Goal: Task Accomplishment & Management: Manage account settings

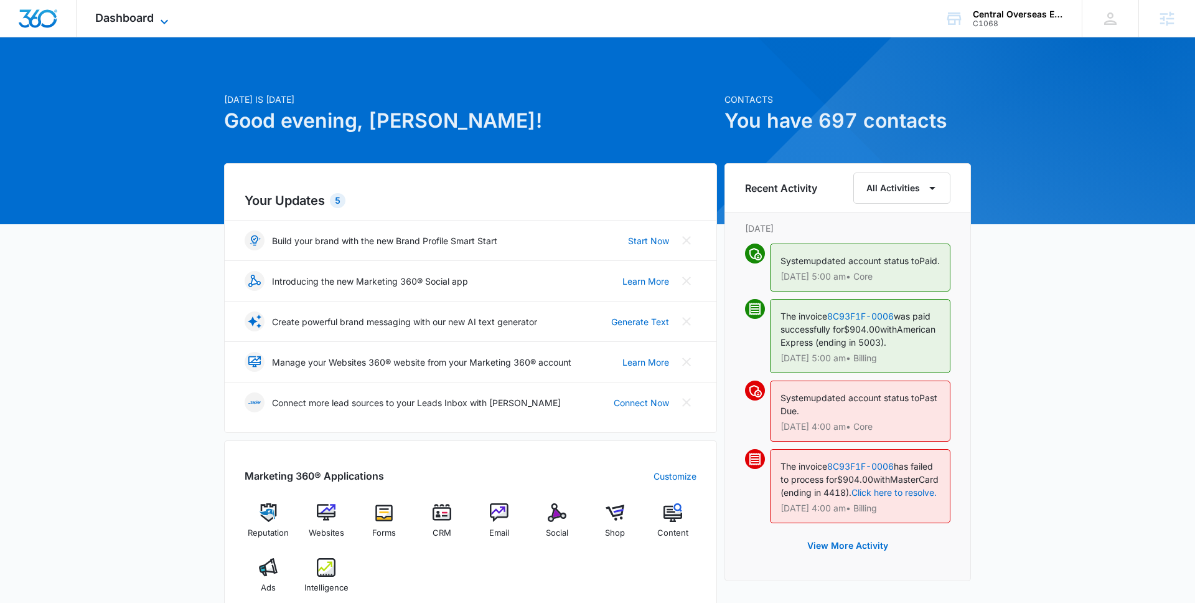
click at [148, 18] on span "Dashboard" at bounding box center [124, 17] width 59 height 13
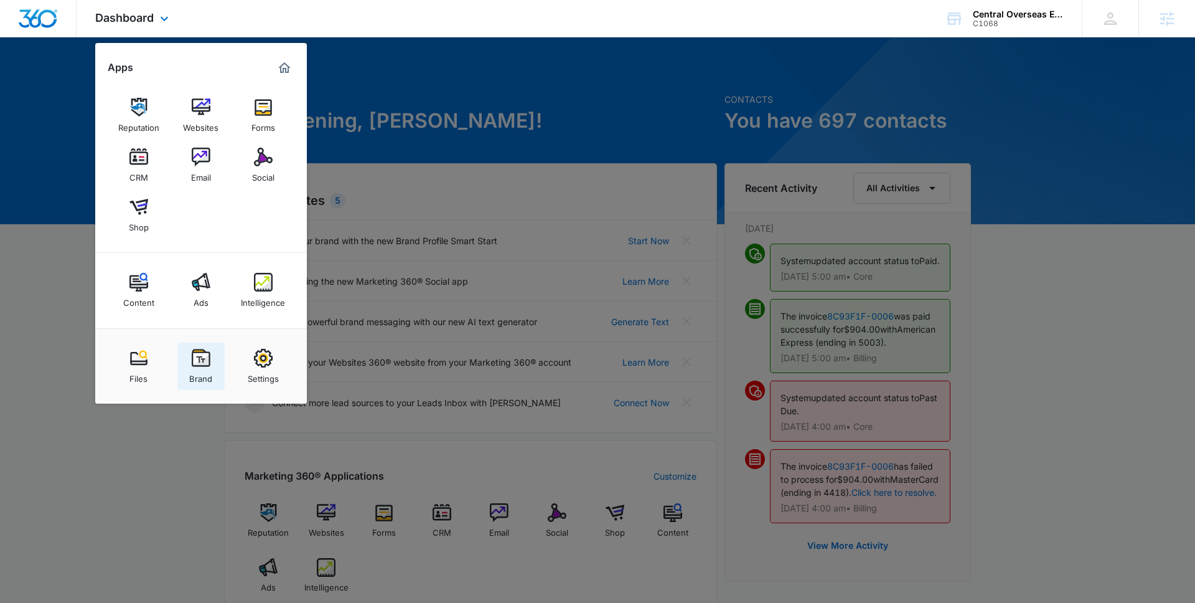
click at [197, 377] on div "Brand" at bounding box center [200, 375] width 23 height 16
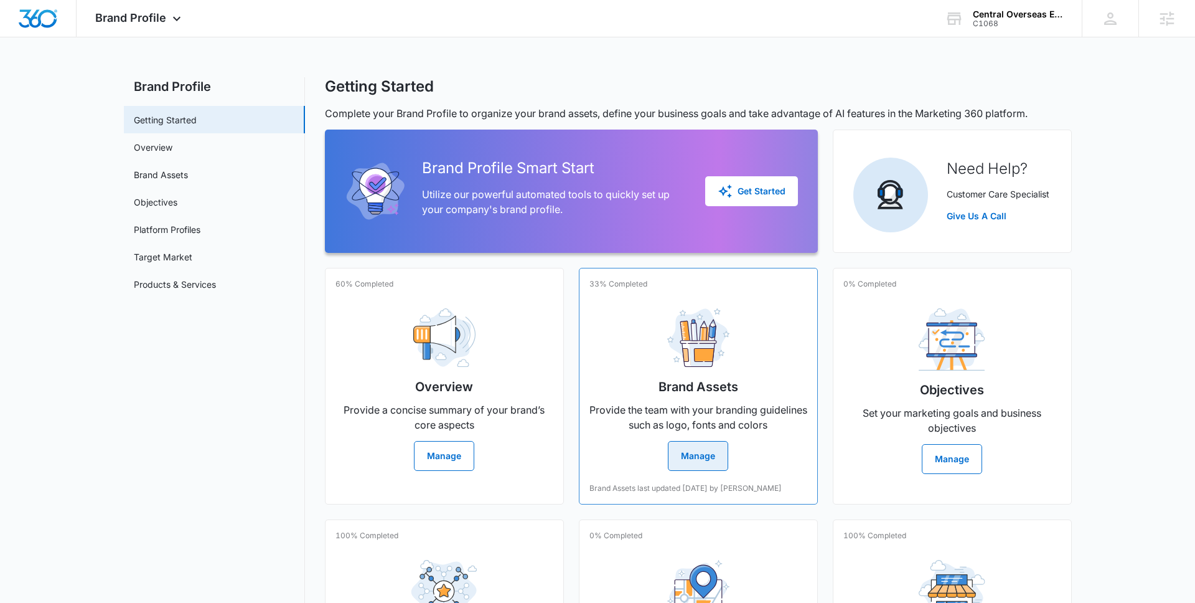
click at [679, 404] on p "Provide the team with your branding guidelines such as logo, fonts and colors" at bounding box center [699, 417] width 218 height 30
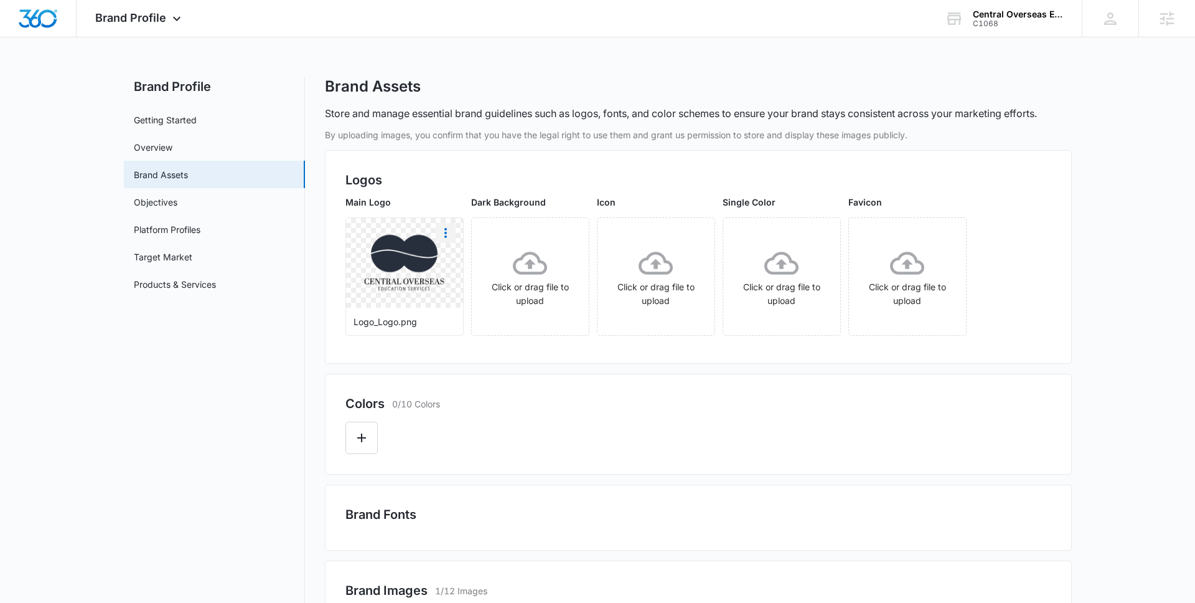
click at [453, 231] on icon "More" at bounding box center [445, 232] width 15 height 15
click at [453, 267] on div "Download" at bounding box center [471, 267] width 40 height 9
click at [171, 146] on link "Overview" at bounding box center [153, 147] width 39 height 13
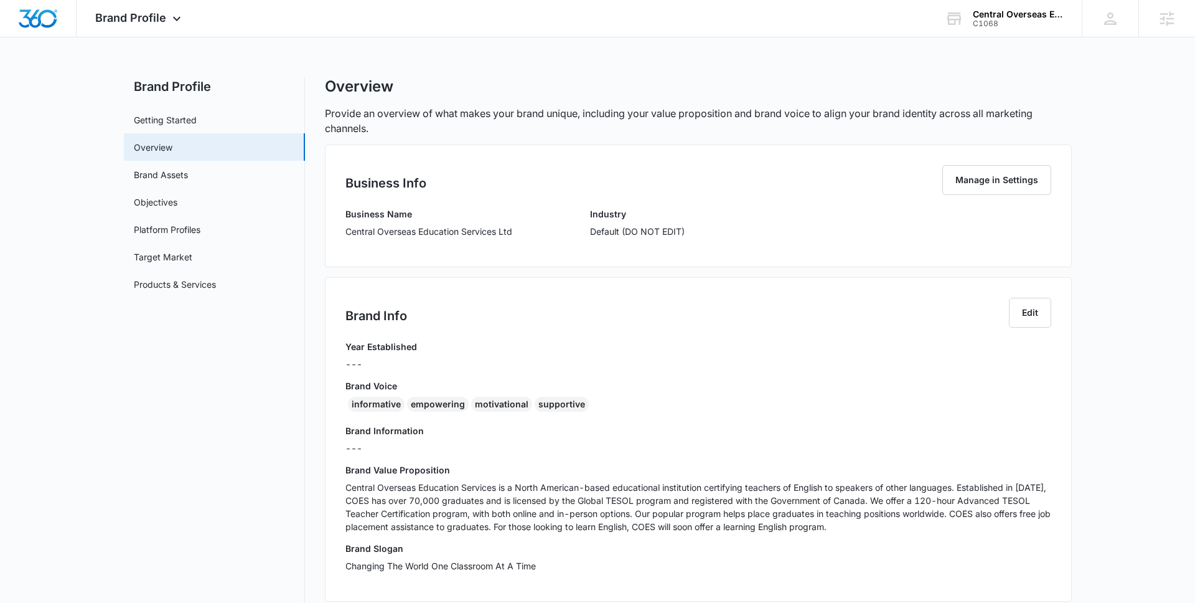
click at [347, 230] on p "Central Overseas Education Services Ltd" at bounding box center [429, 231] width 167 height 13
drag, startPoint x: 346, startPoint y: 230, endPoint x: 396, endPoint y: 247, distance: 52.6
click at [397, 248] on div "Business Info Manage in Settings Business Name Central Overseas Education Servi…" at bounding box center [698, 205] width 747 height 123
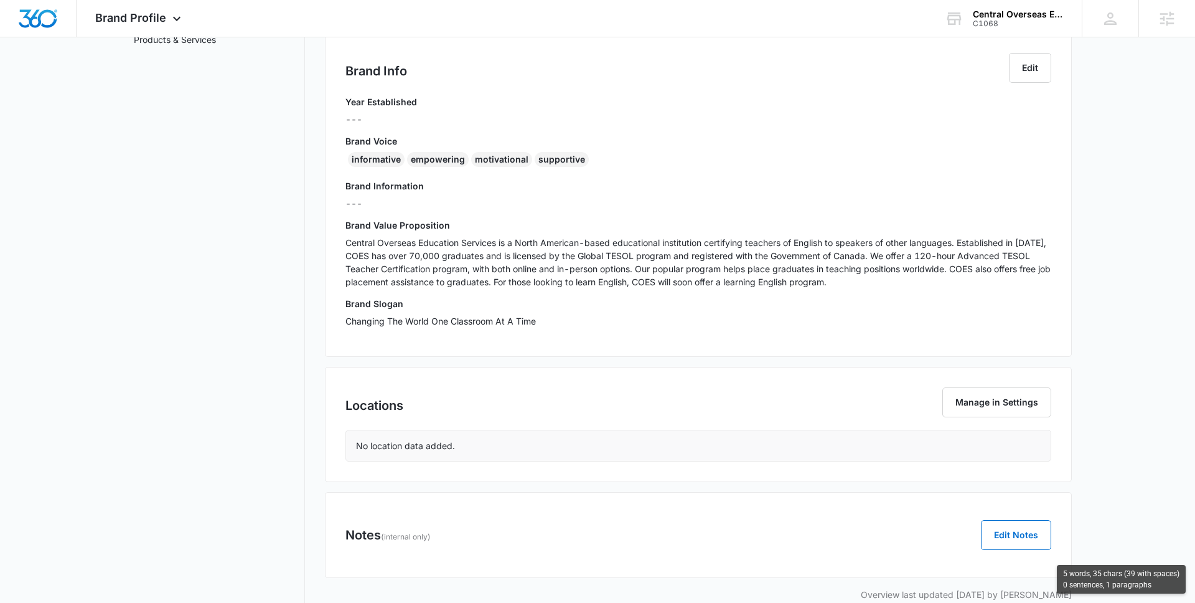
scroll to position [266, 0]
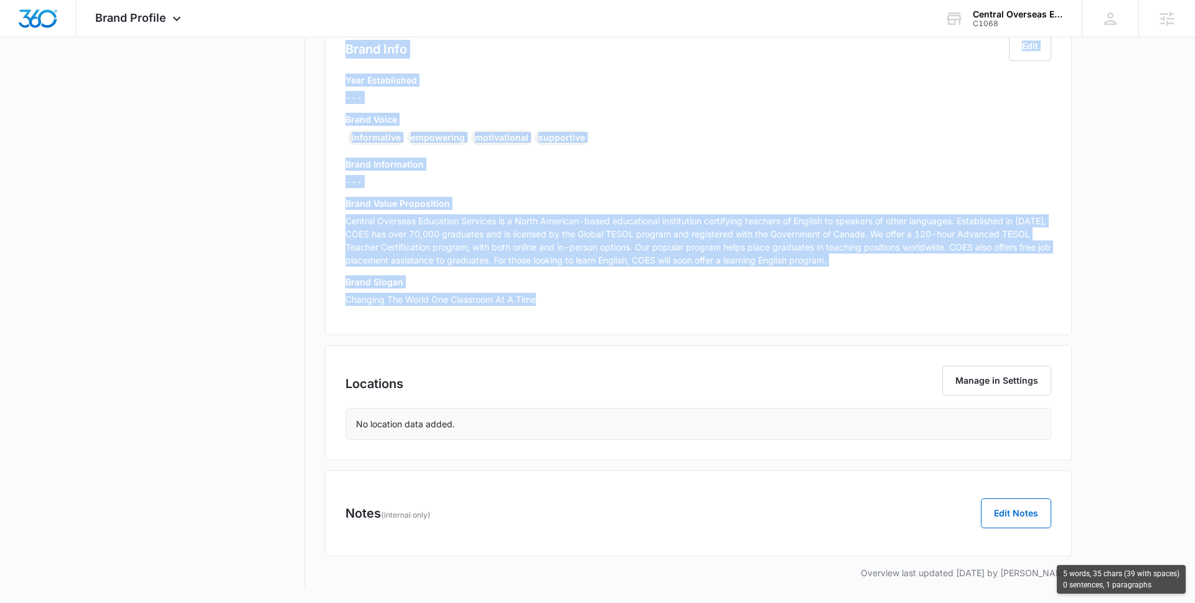
click at [560, 301] on p "Changing The World One Classroom At A Time" at bounding box center [699, 299] width 706 height 13
copy div "Central Overseas Education Services Ltd Industry Default (DO NOT EDIT) Brand In…"
